Goal: Task Accomplishment & Management: Manage account settings

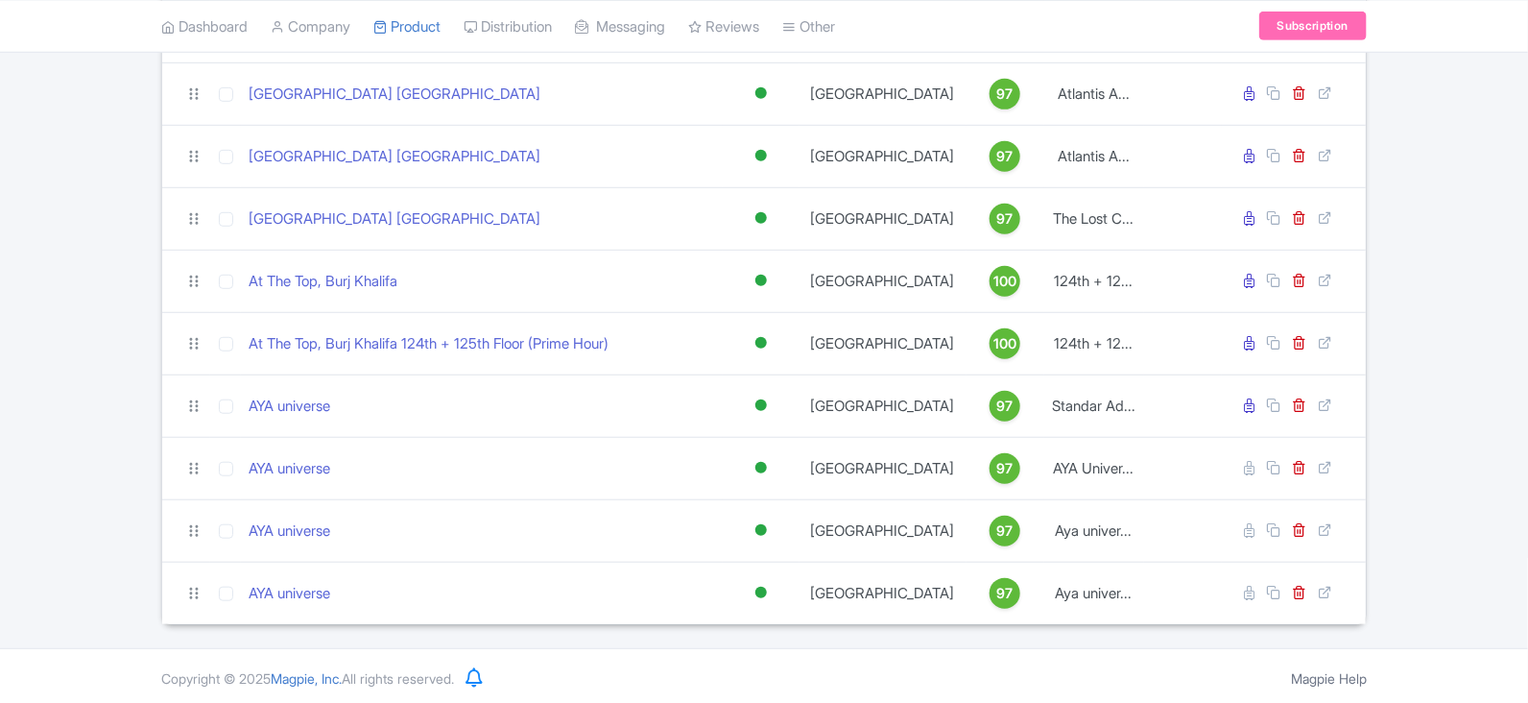
scroll to position [420, 0]
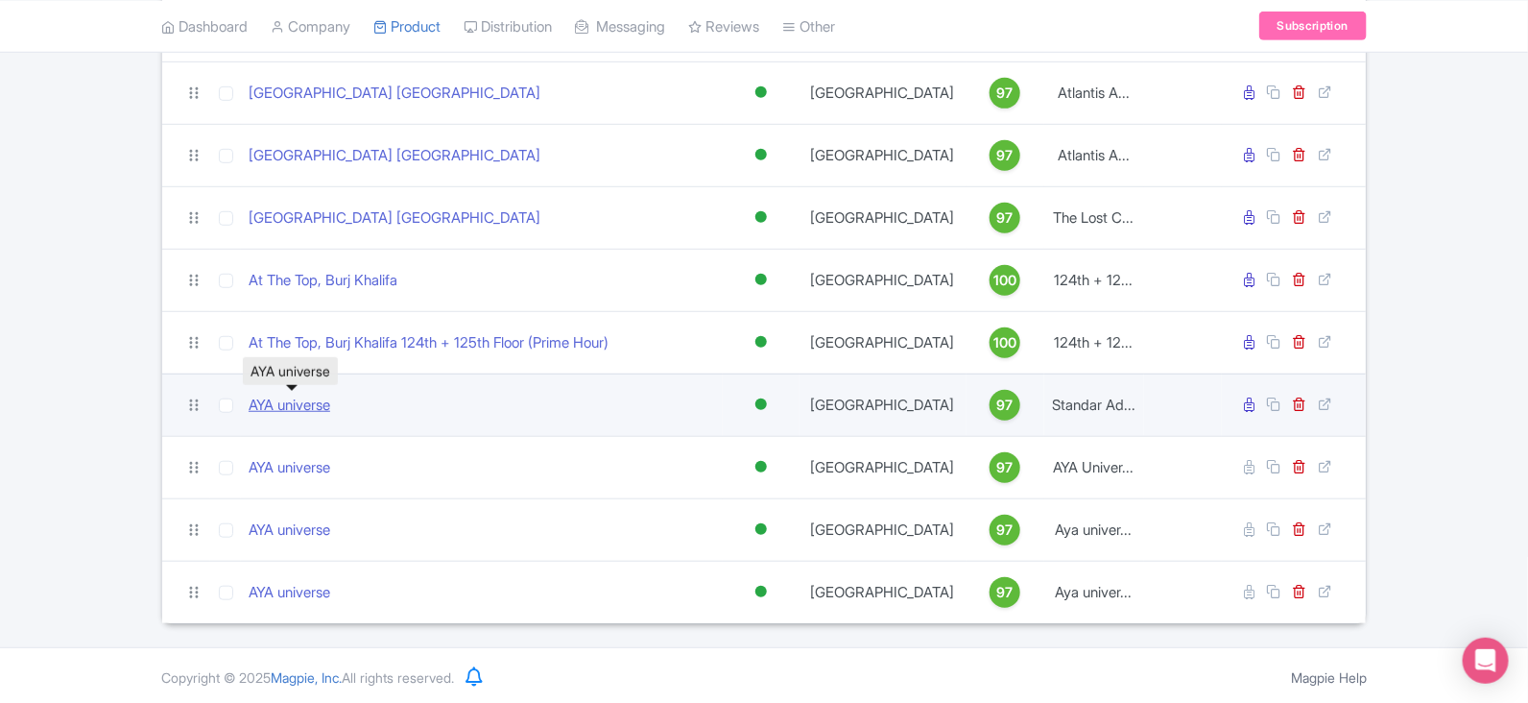
click at [317, 403] on link "AYA universe" at bounding box center [290, 406] width 82 height 22
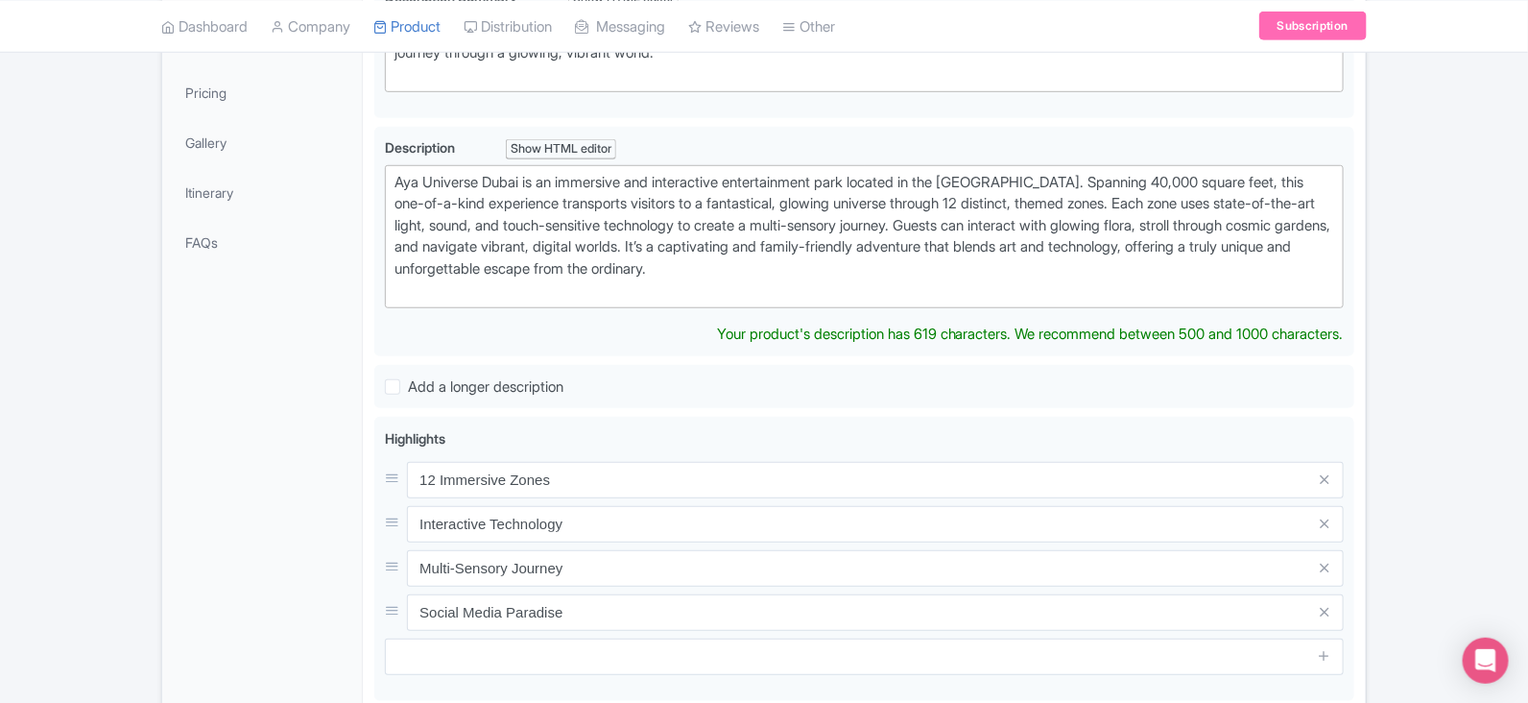
scroll to position [402, 0]
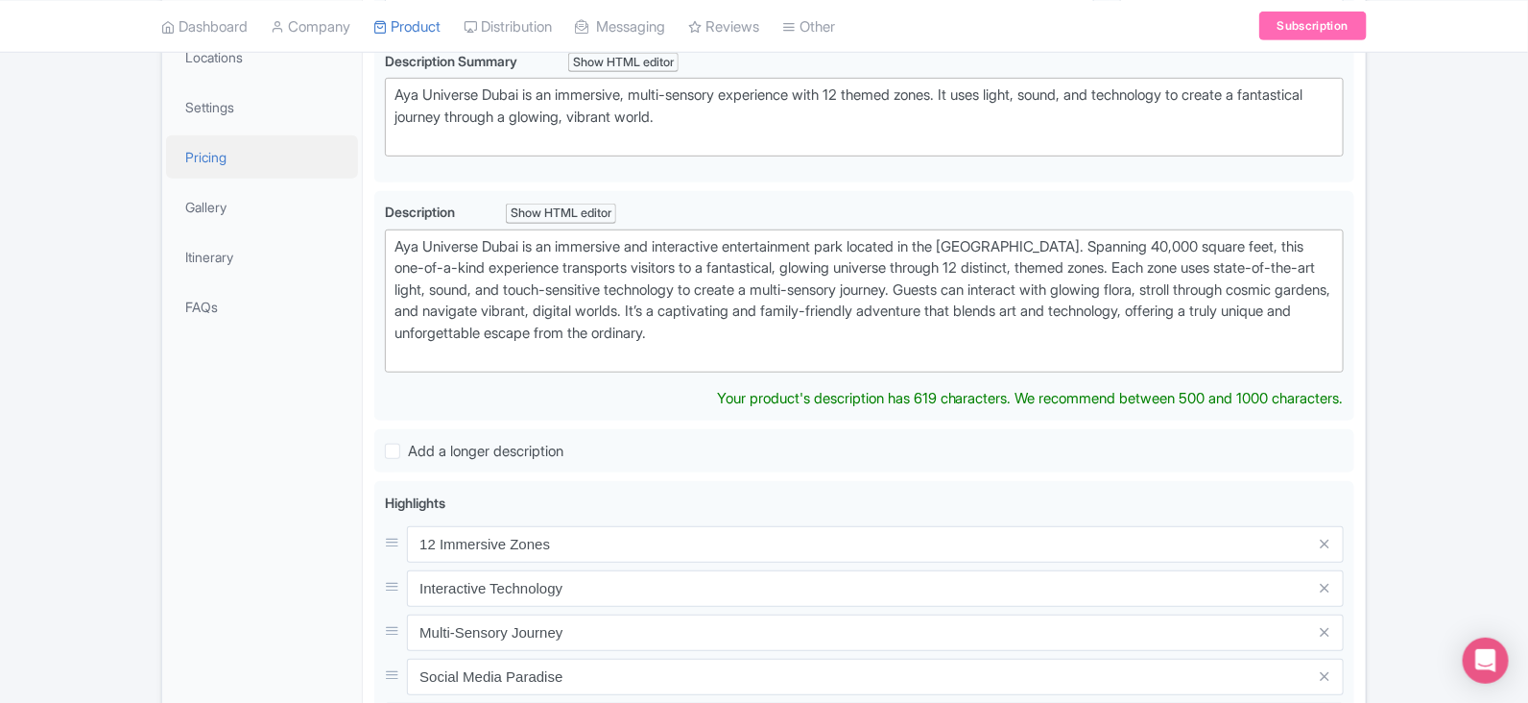
click at [239, 164] on link "Pricing" at bounding box center [262, 156] width 192 height 43
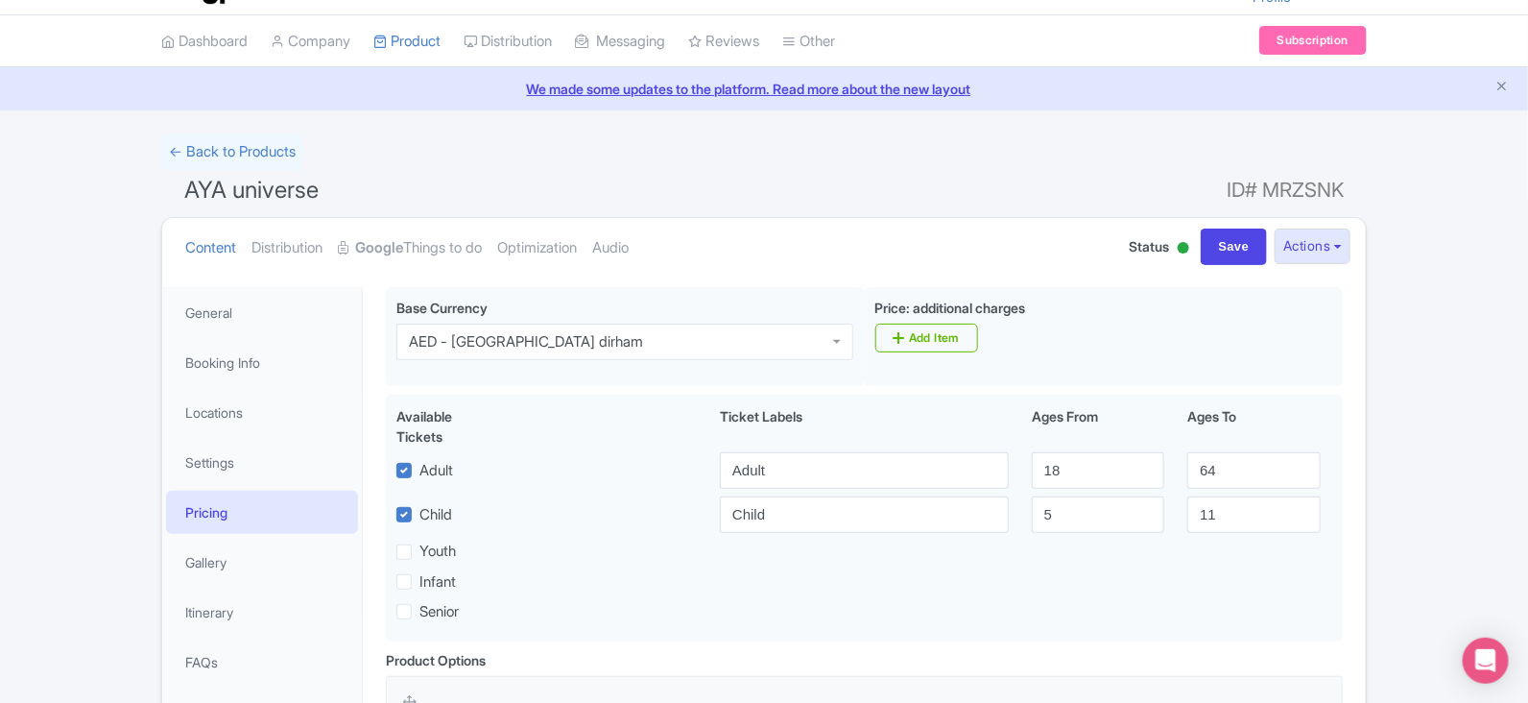
scroll to position [0, 0]
